Goal: Find specific page/section: Find specific page/section

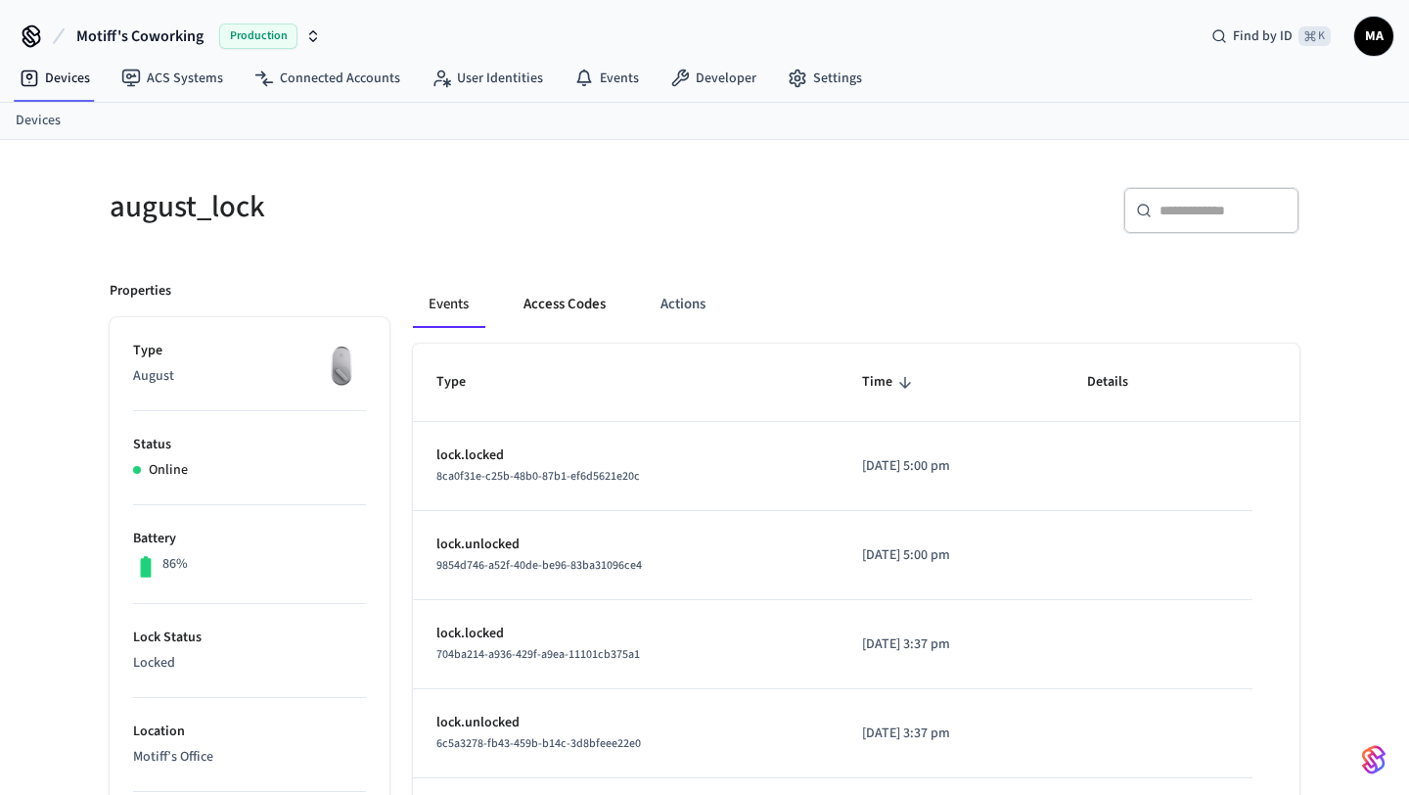
click at [567, 309] on button "Access Codes" at bounding box center [565, 304] width 114 height 47
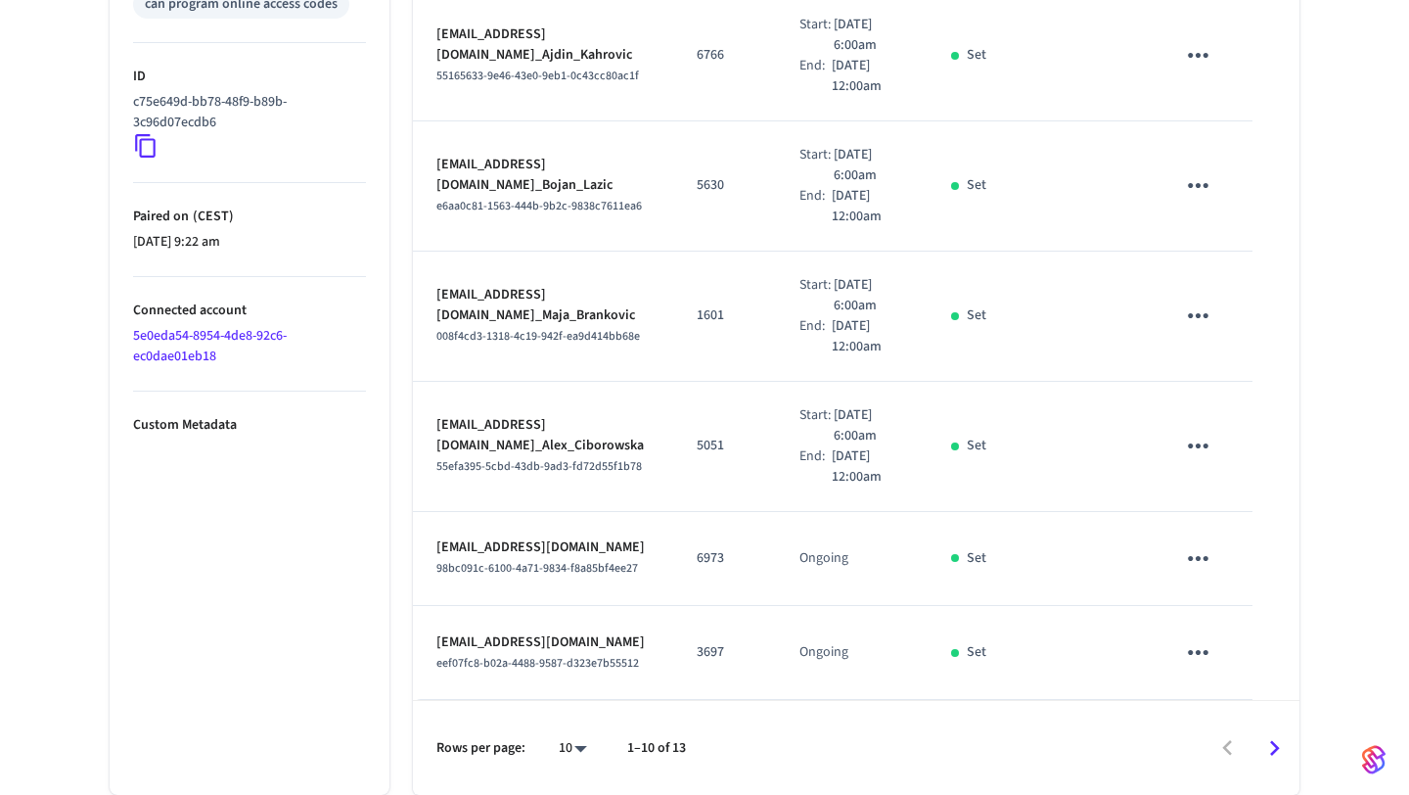
scroll to position [1342, 0]
click at [1274, 750] on icon "Go to next page" at bounding box center [1275, 748] width 10 height 16
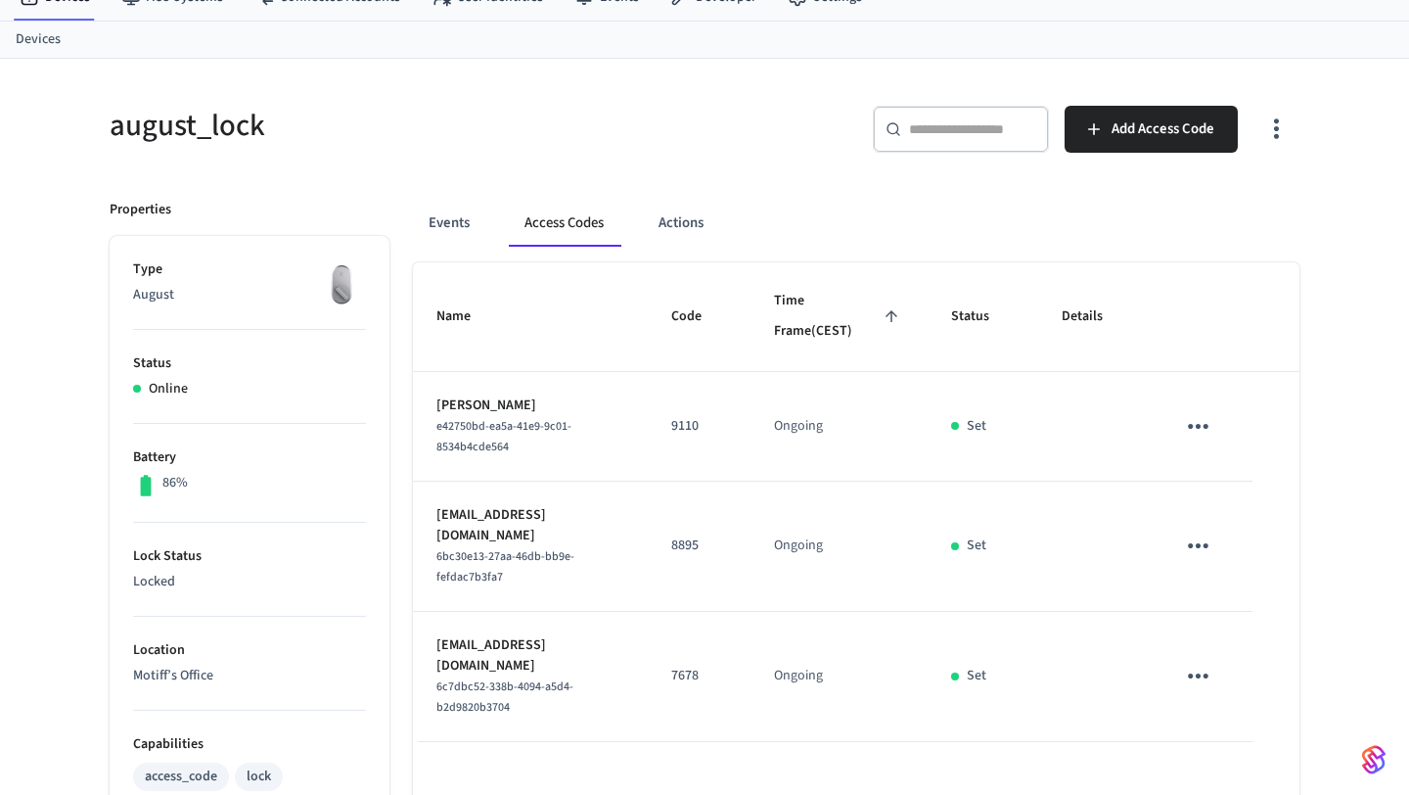
scroll to position [0, 0]
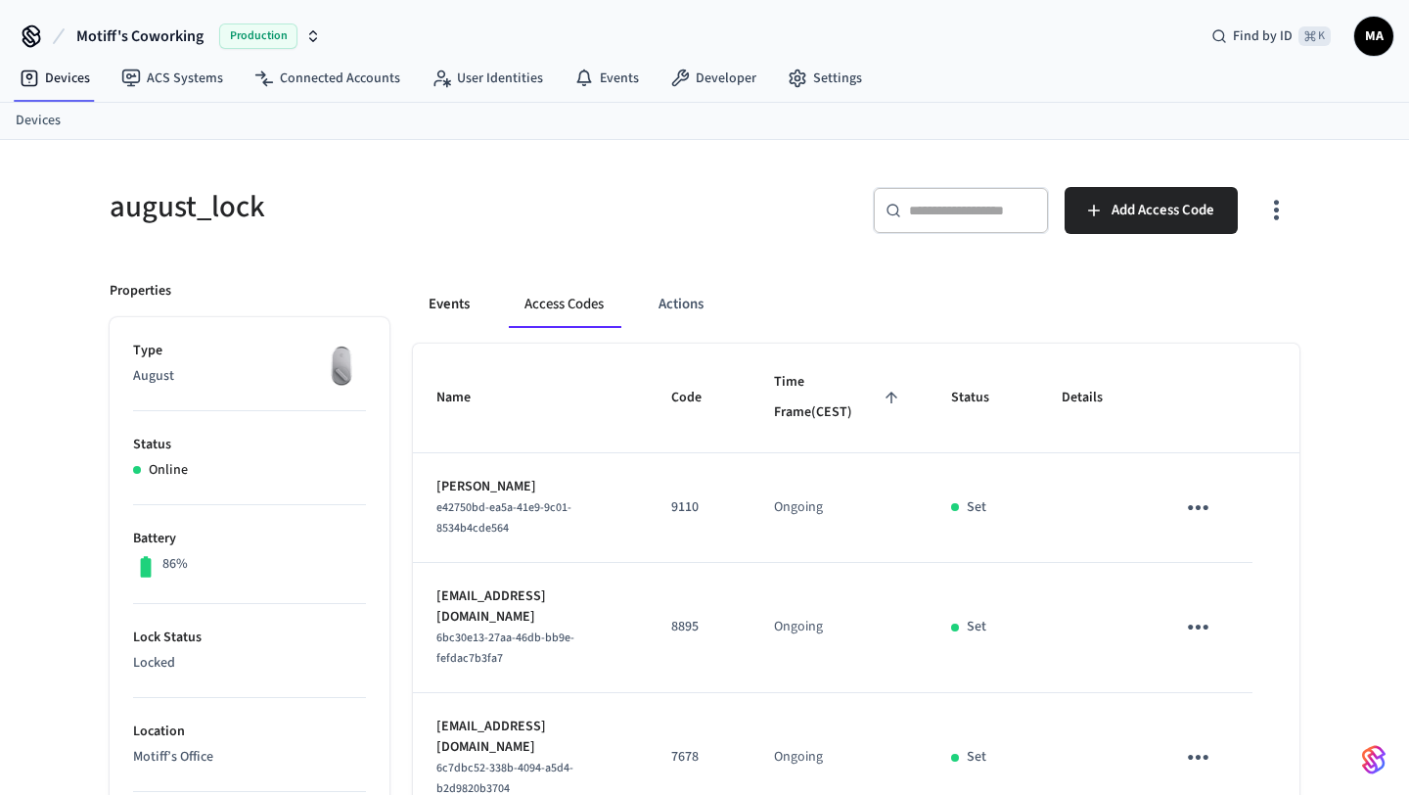
click at [451, 292] on button "Events" at bounding box center [449, 304] width 72 height 47
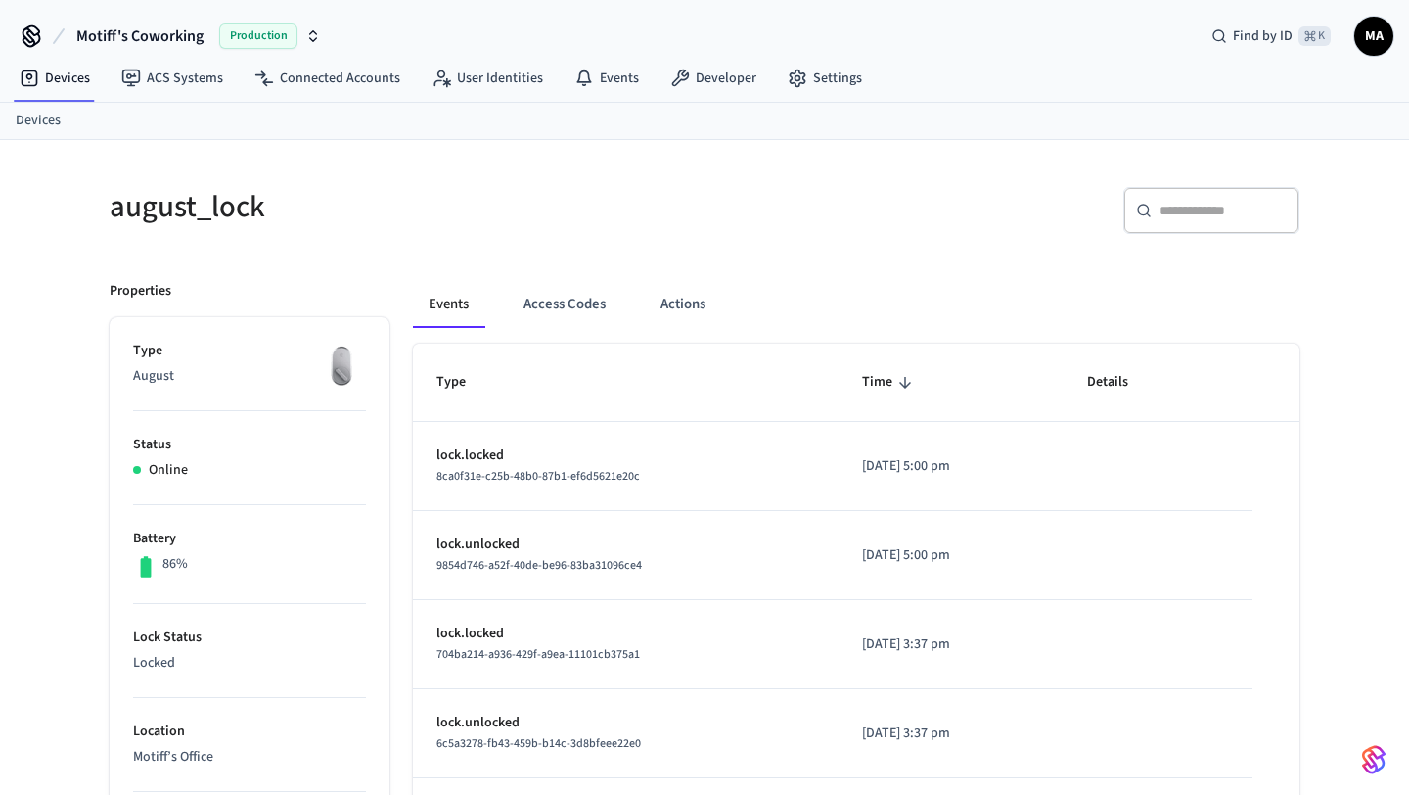
scroll to position [123, 0]
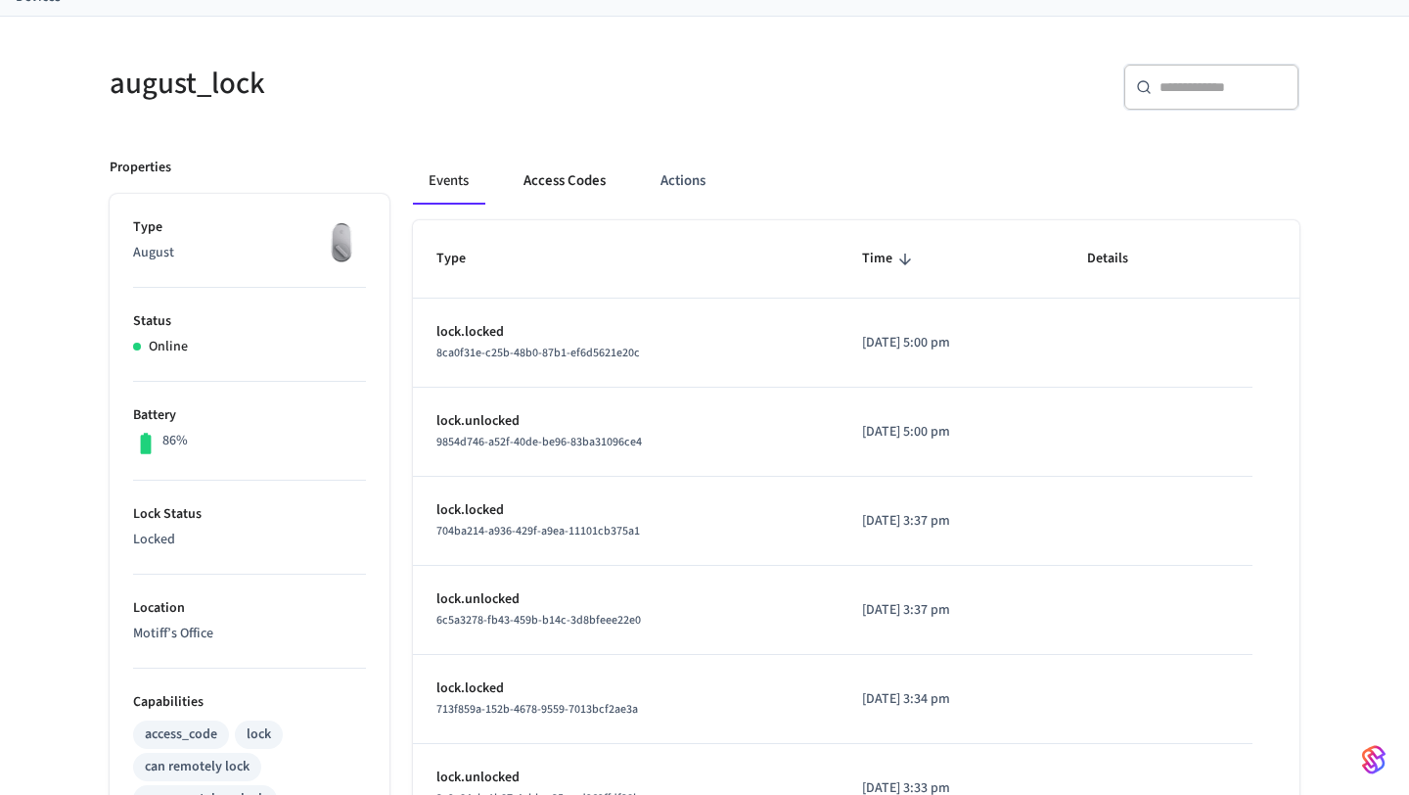
click at [557, 178] on button "Access Codes" at bounding box center [565, 181] width 114 height 47
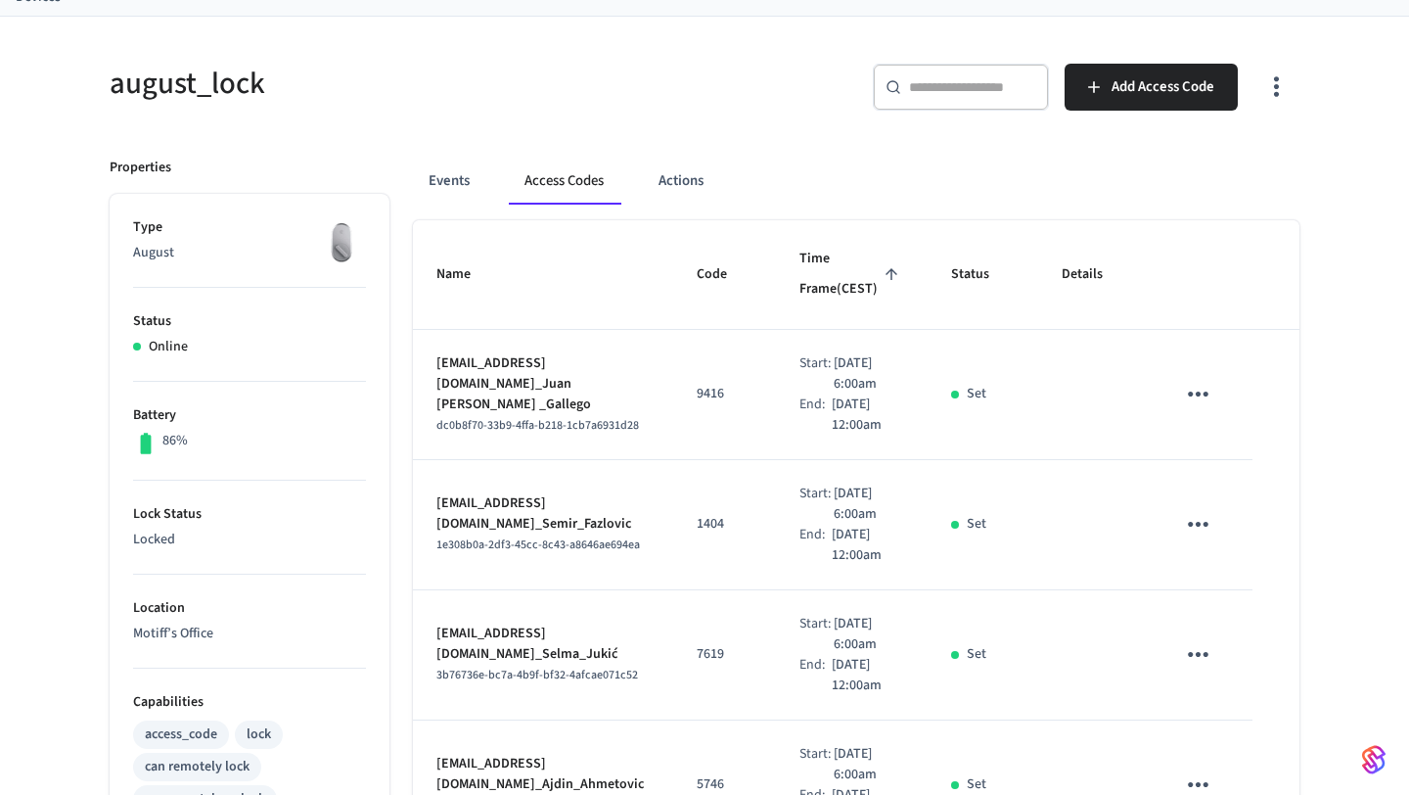
click at [436, 425] on td "[EMAIL_ADDRESS][DOMAIN_NAME]_Juan [PERSON_NAME] _Gallego dc0b8f70-33b9-4ffa-b21…" at bounding box center [543, 395] width 260 height 130
drag, startPoint x: 437, startPoint y: 426, endPoint x: 657, endPoint y: 475, distance: 225.6
click at [657, 460] on td "[EMAIL_ADDRESS][DOMAIN_NAME]_Juan [PERSON_NAME] _Gallego dc0b8f70-33b9-4ffa-b21…" at bounding box center [543, 395] width 260 height 130
copy td "[EMAIL_ADDRESS][DOMAIN_NAME]_Juan [PERSON_NAME] _Gallego dc0b8f70-33b9-4ffa-b21…"
click at [650, 436] on div "dc0b8f70-33b9-4ffa-b218-1cb7a6931d28" at bounding box center [543, 425] width 213 height 21
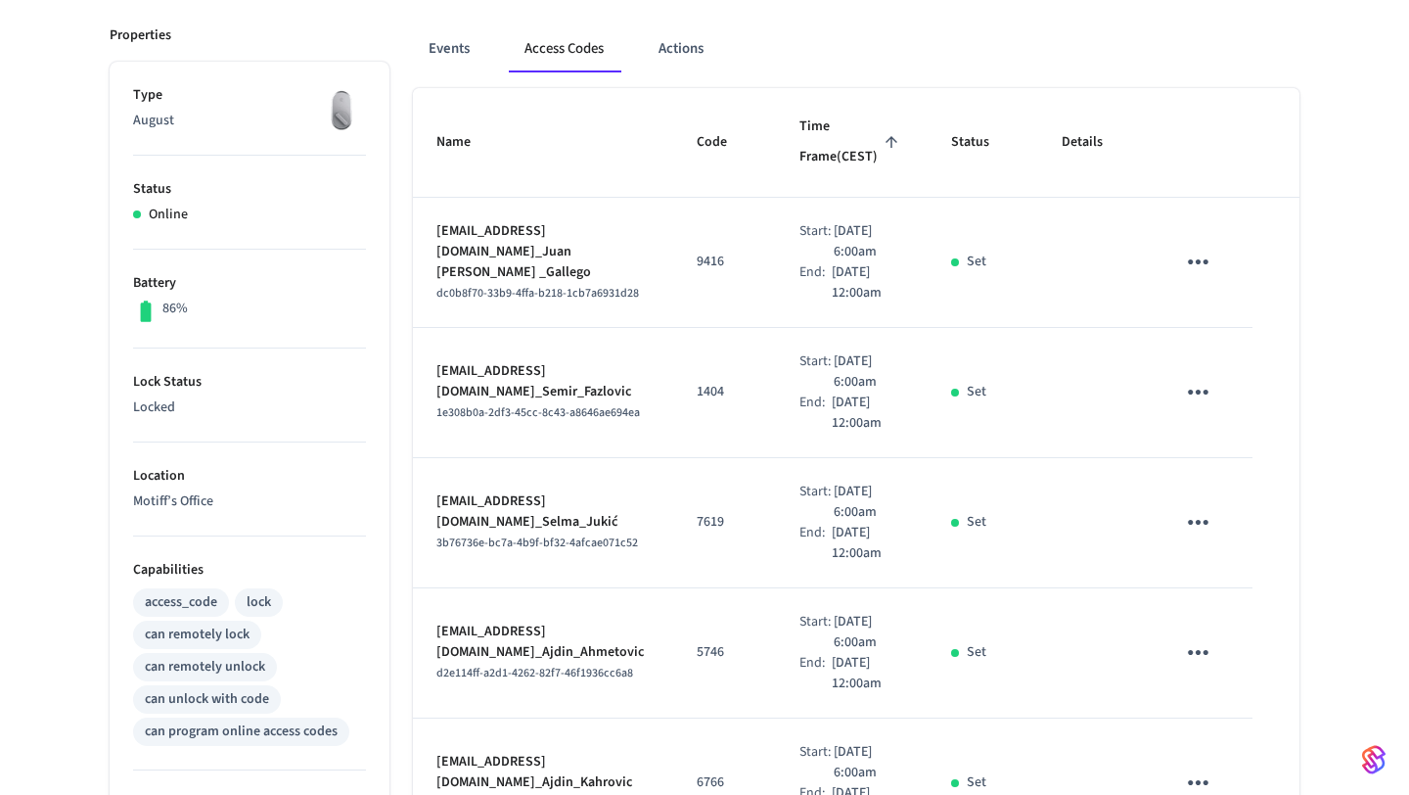
scroll to position [341, 0]
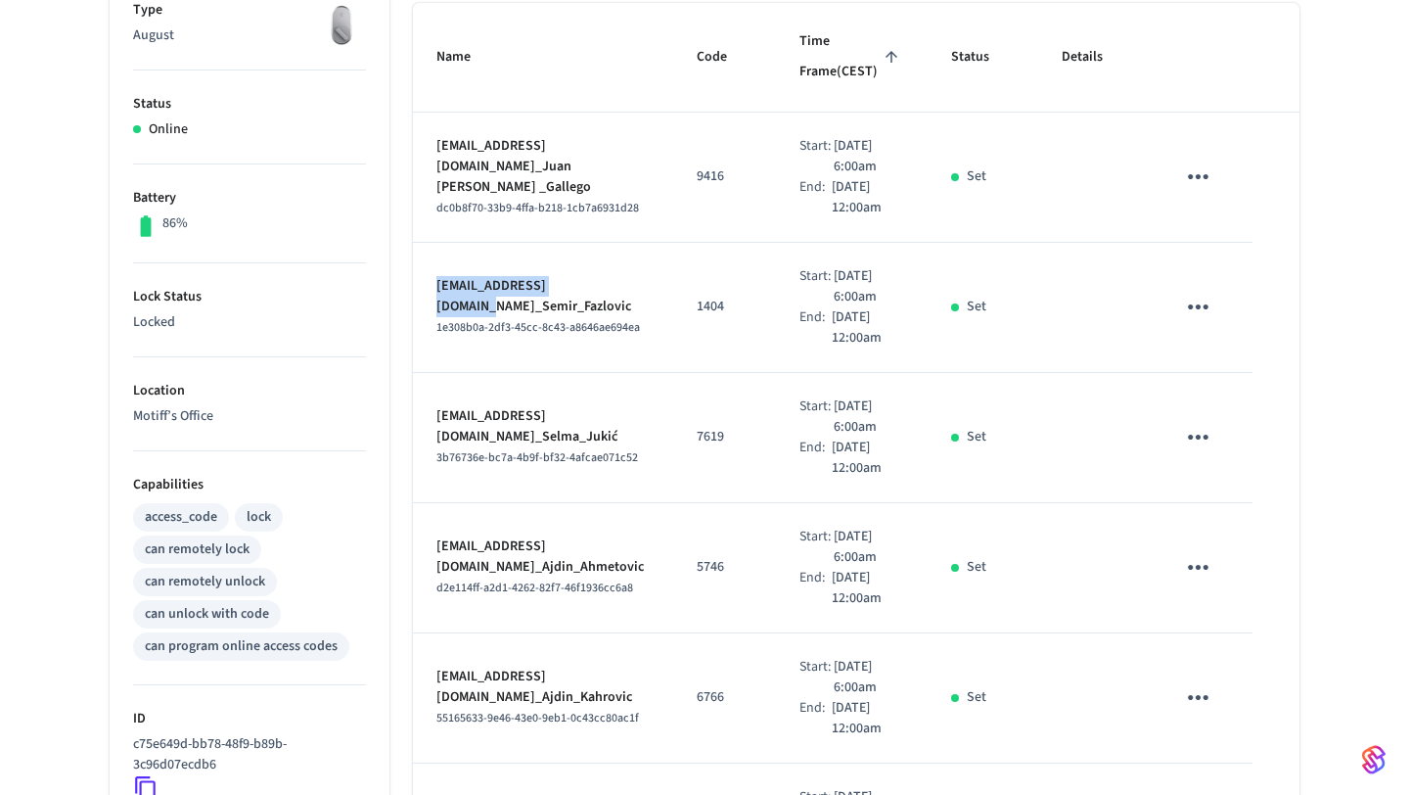
drag, startPoint x: 437, startPoint y: 390, endPoint x: 588, endPoint y: 391, distance: 151.7
click at [588, 317] on p "[EMAIL_ADDRESS][DOMAIN_NAME]_Semir_Fazlovic" at bounding box center [543, 296] width 213 height 41
copy p "[EMAIL_ADDRESS][DOMAIN_NAME]"
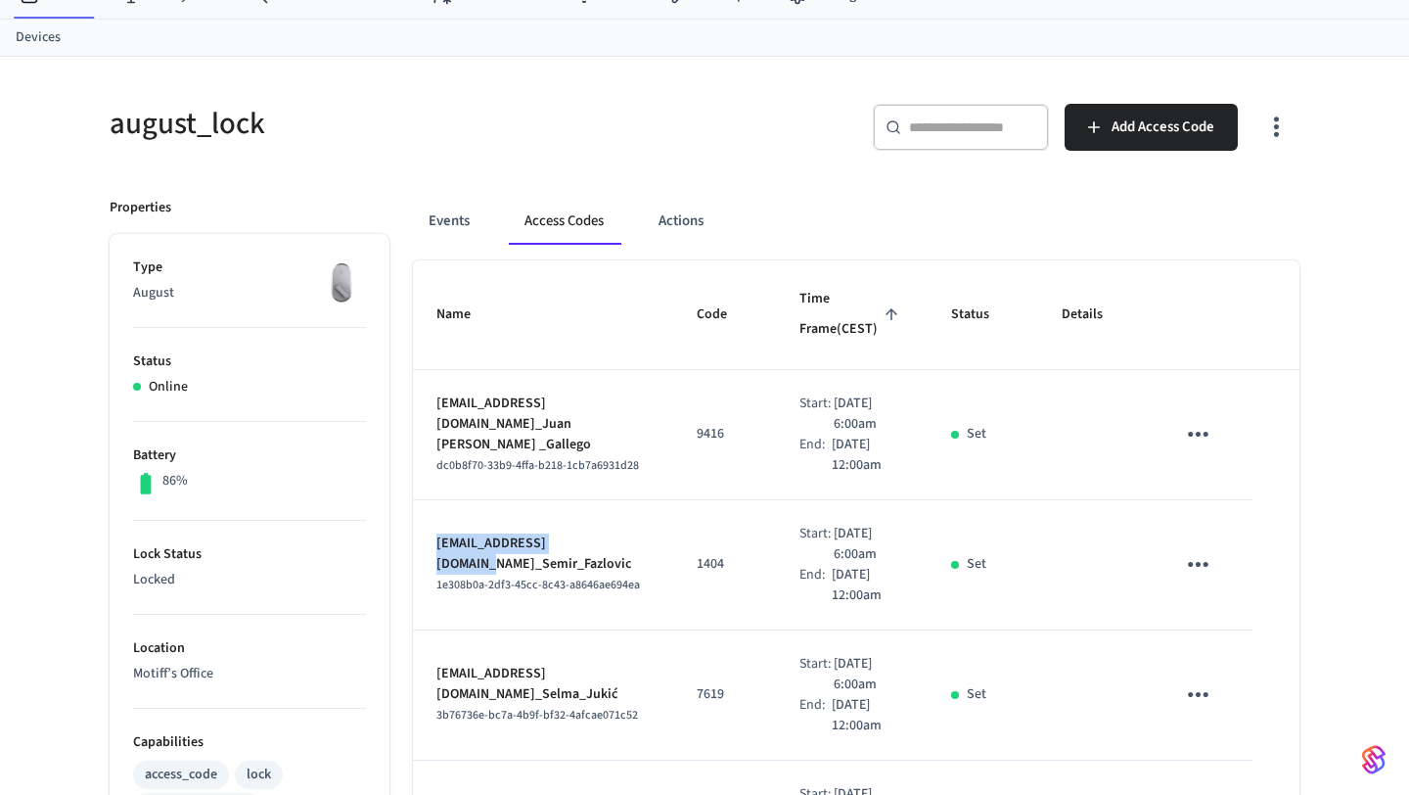
scroll to position [0, 0]
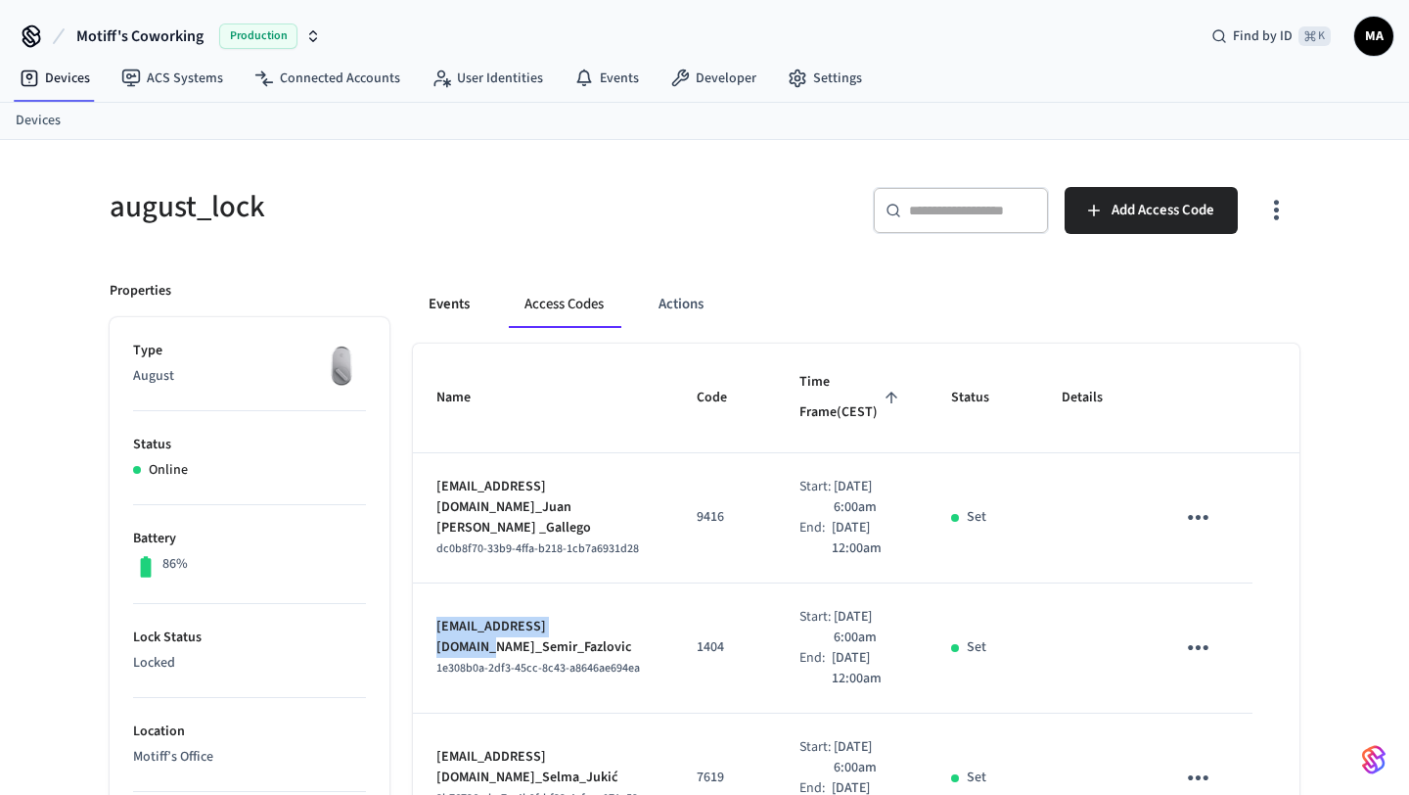
click at [461, 305] on button "Events" at bounding box center [449, 304] width 72 height 47
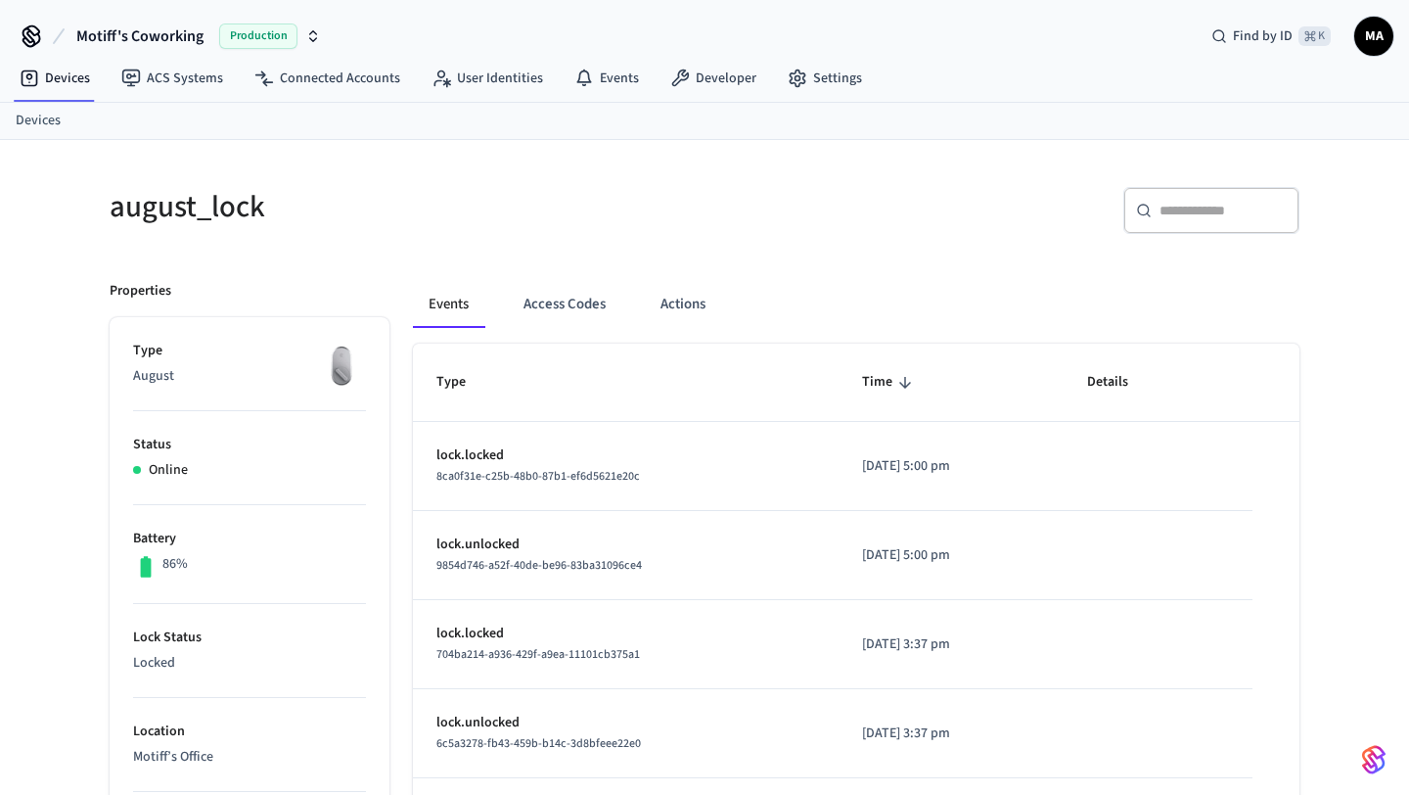
click at [1194, 202] on input "text" at bounding box center [1223, 211] width 127 height 20
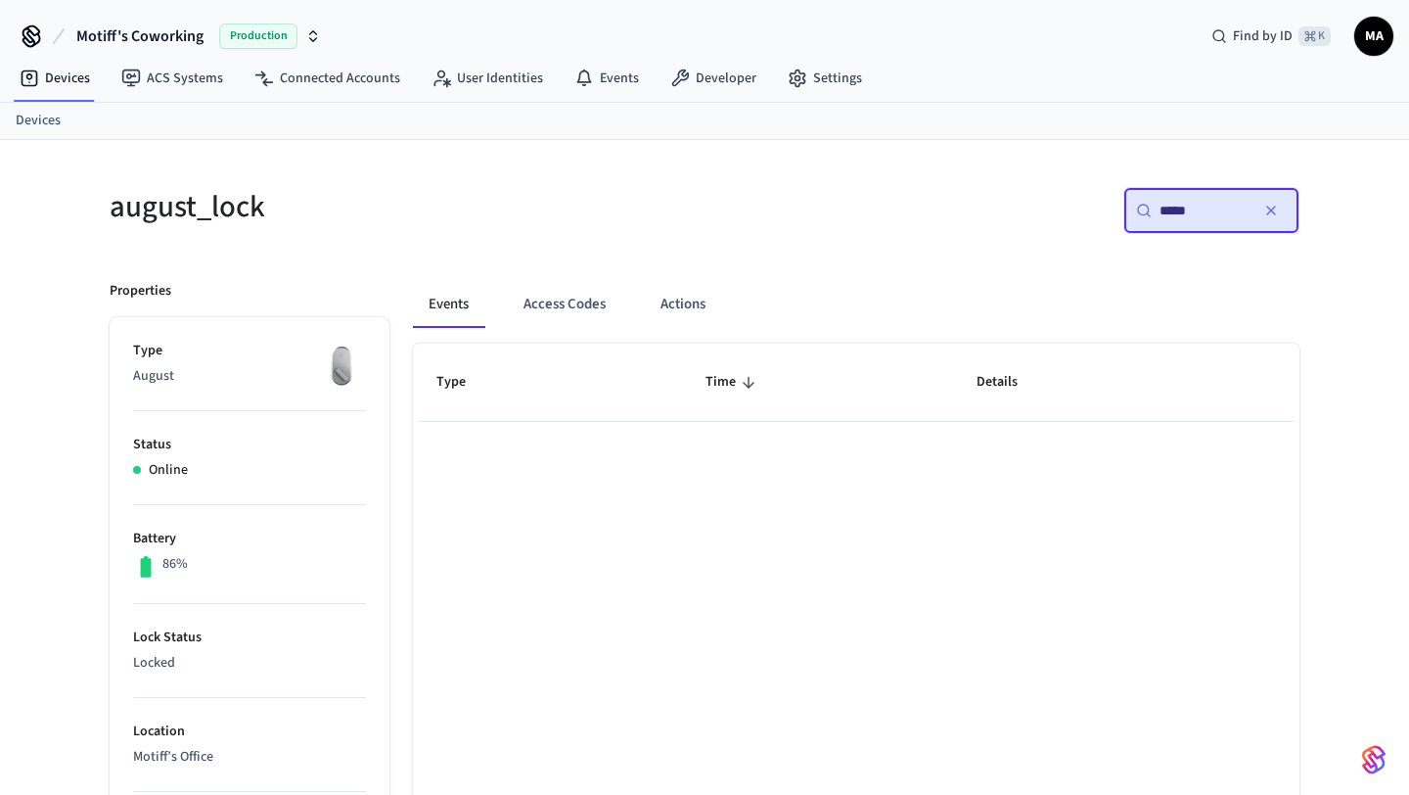
type input "*****"
click at [554, 312] on button "Access Codes" at bounding box center [565, 304] width 114 height 47
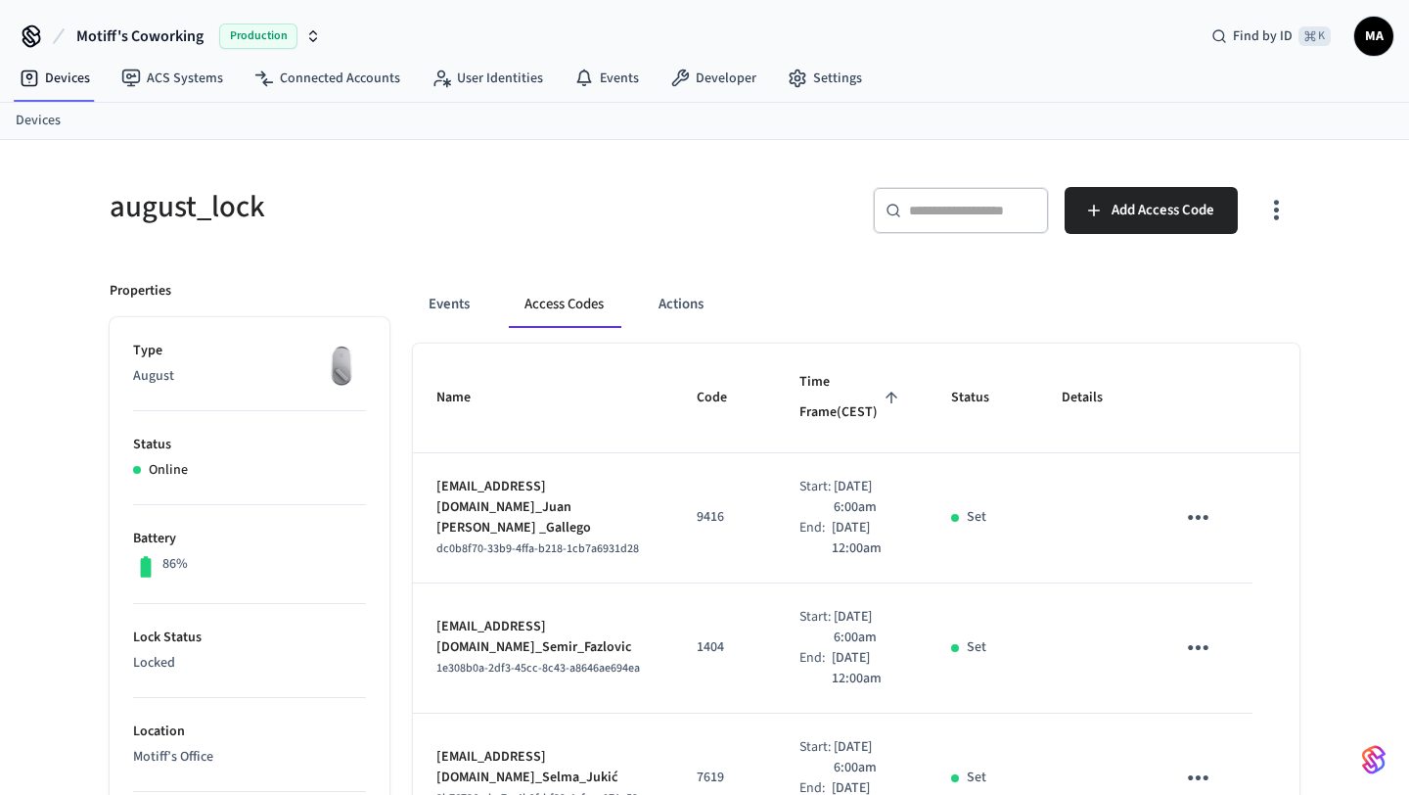
click at [960, 215] on input "text" at bounding box center [972, 211] width 127 height 20
paste input "**********"
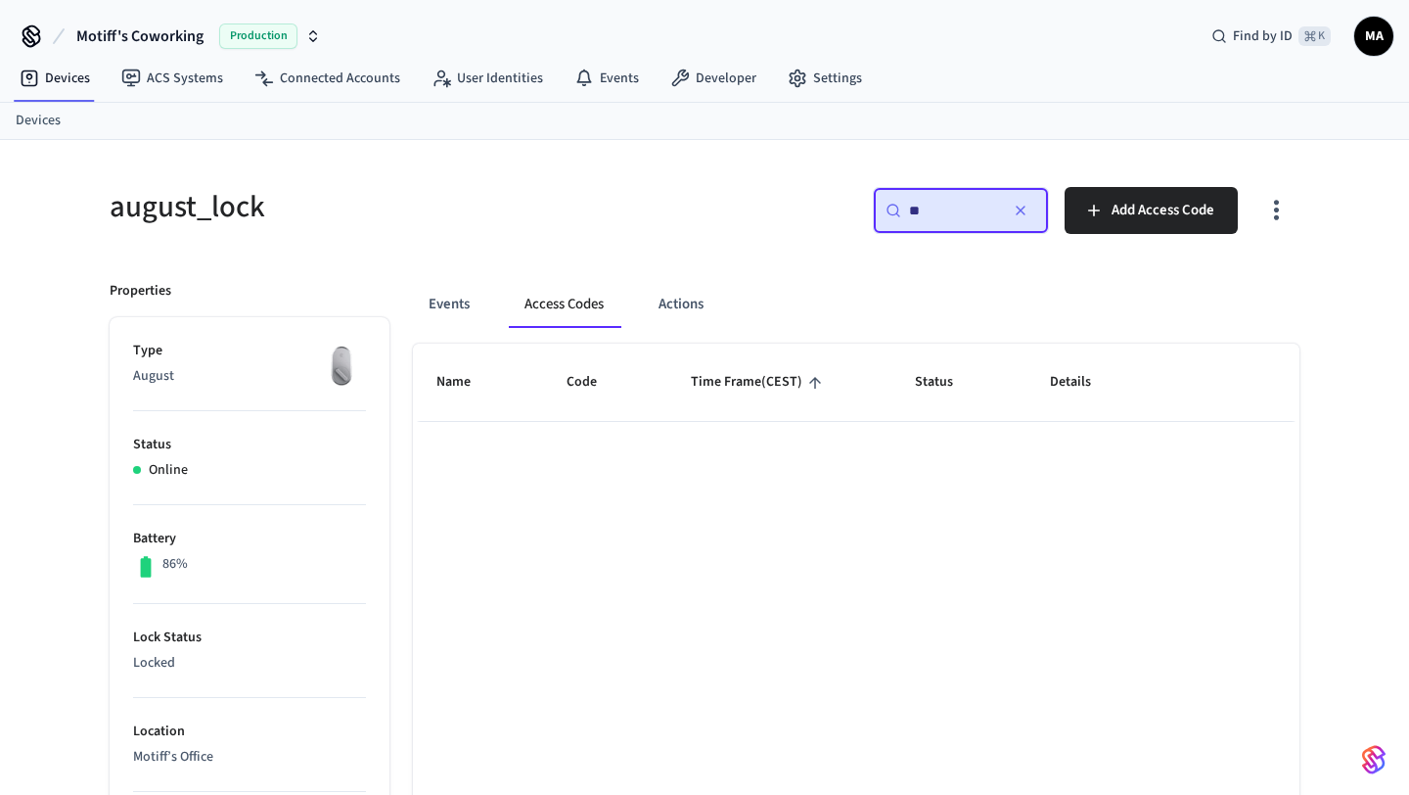
type input "*"
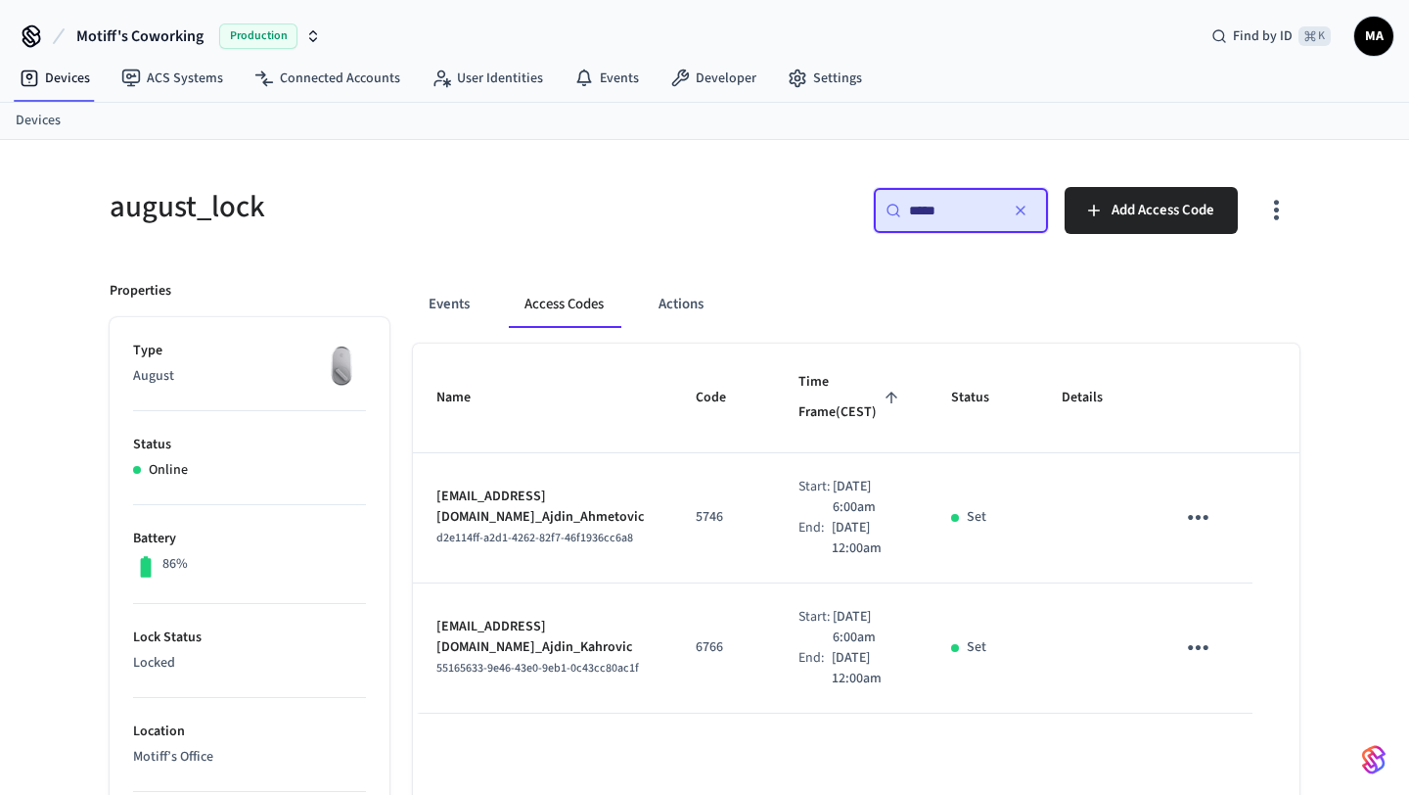
type input "*****"
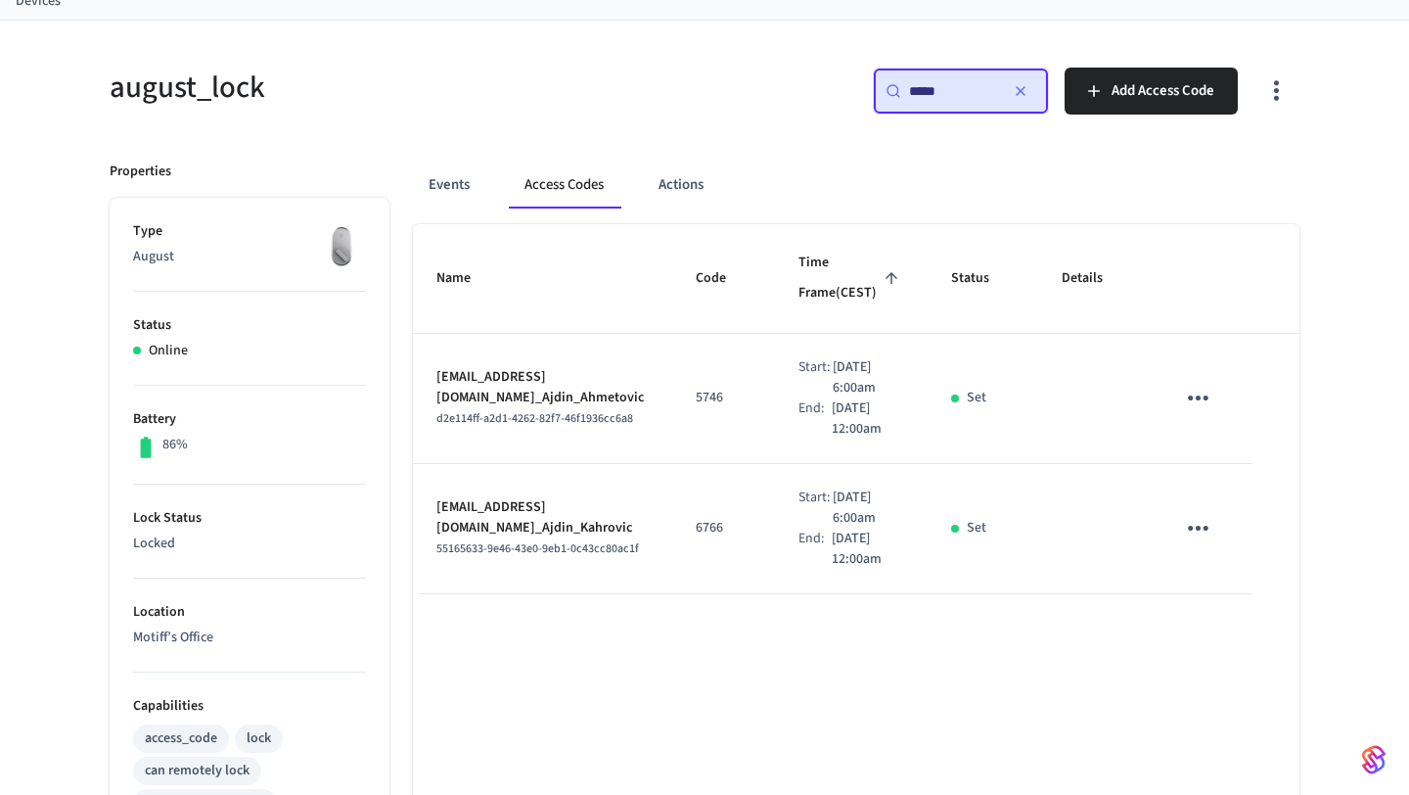
scroll to position [155, 0]
